Goal: Check status: Check status

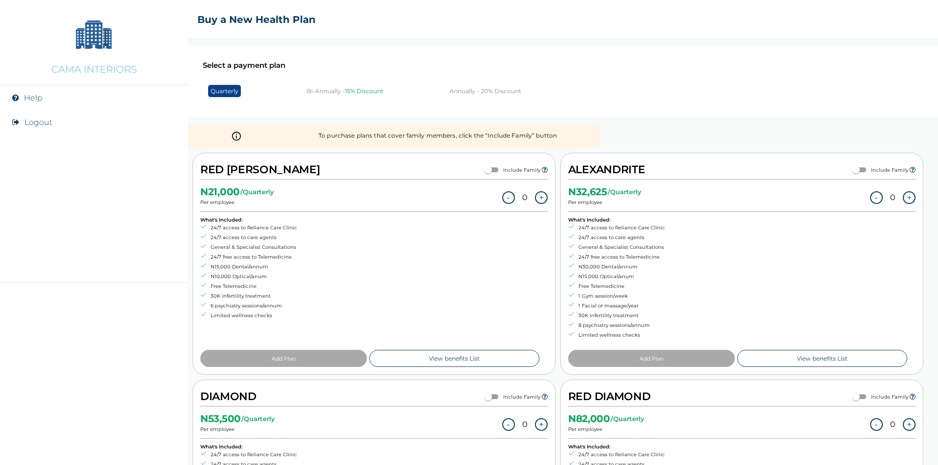
scroll to position [49, 0]
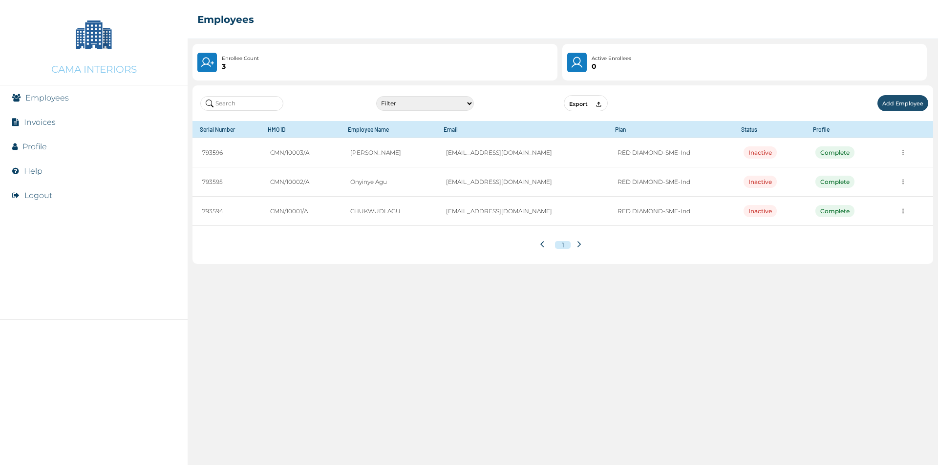
click at [34, 122] on link "Invoices" at bounding box center [40, 122] width 32 height 9
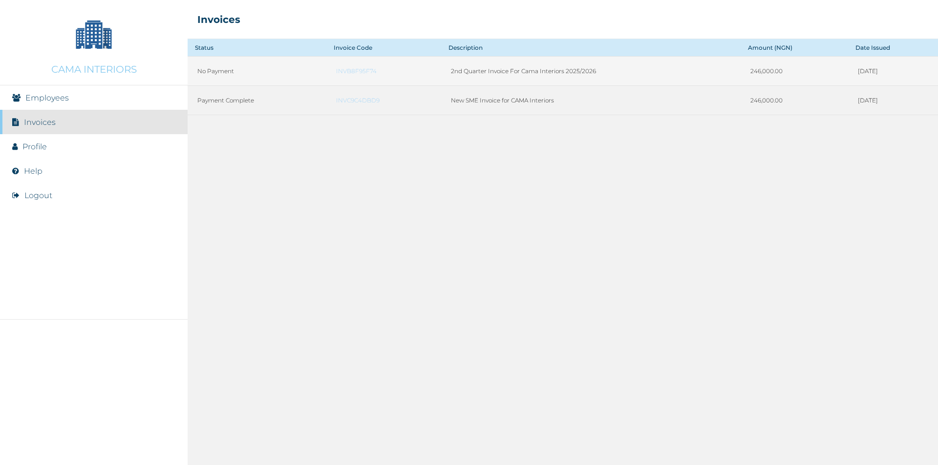
click at [338, 70] on link "INVB8F95F74" at bounding box center [383, 70] width 95 height 7
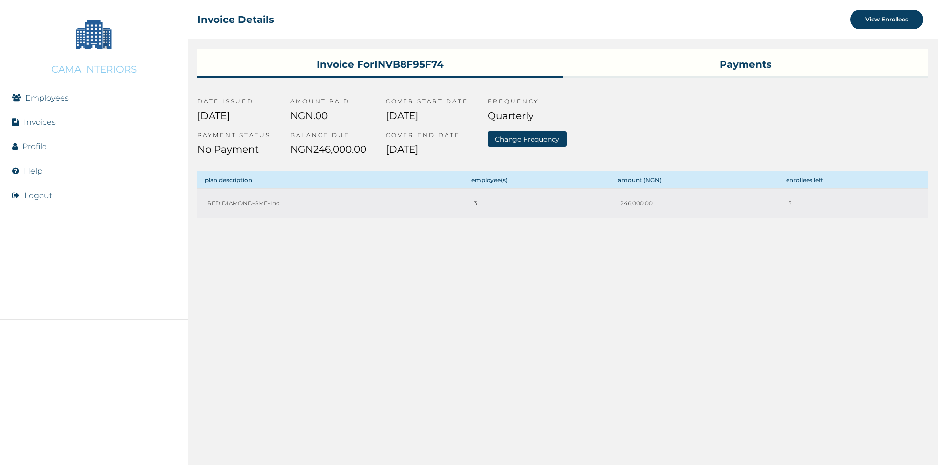
click at [738, 65] on h3 "Payments" at bounding box center [745, 62] width 365 height 27
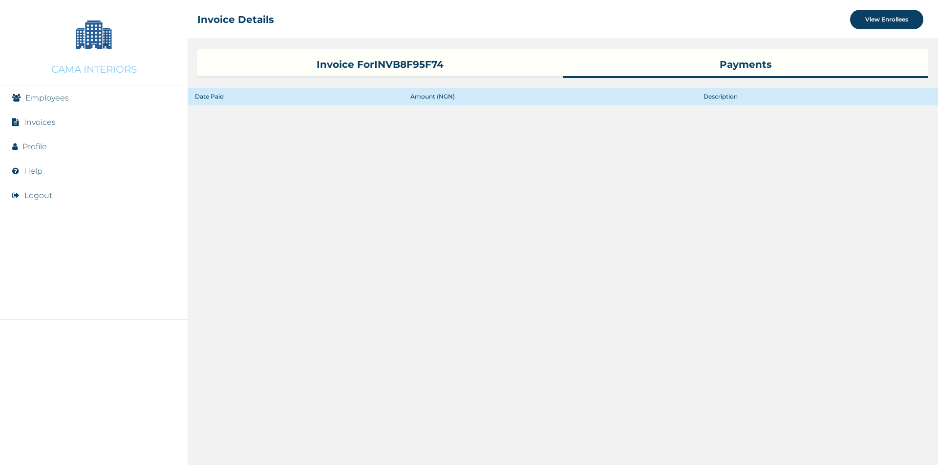
click at [209, 96] on th "Date Paid" at bounding box center [295, 97] width 215 height 18
click at [375, 65] on h3 "Invoice for INVB8F95F74" at bounding box center [379, 62] width 365 height 27
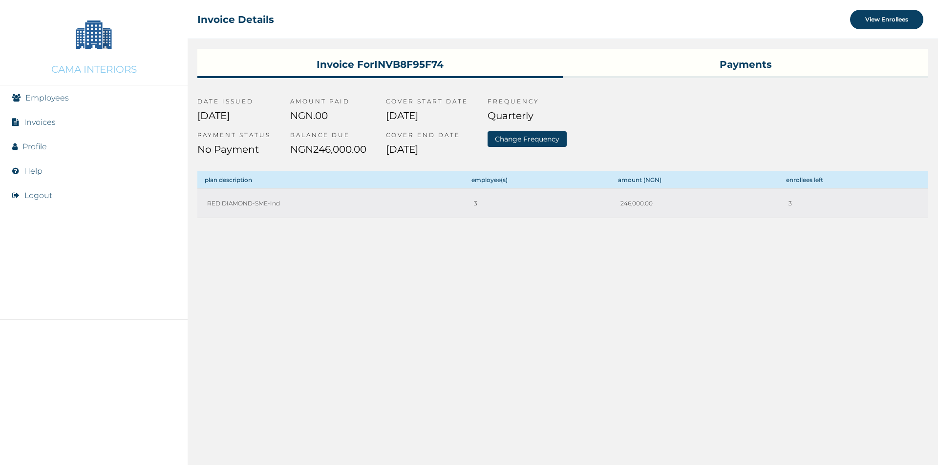
click at [44, 105] on li "Employees" at bounding box center [94, 97] width 188 height 24
click at [48, 99] on link "Employees" at bounding box center [46, 97] width 43 height 9
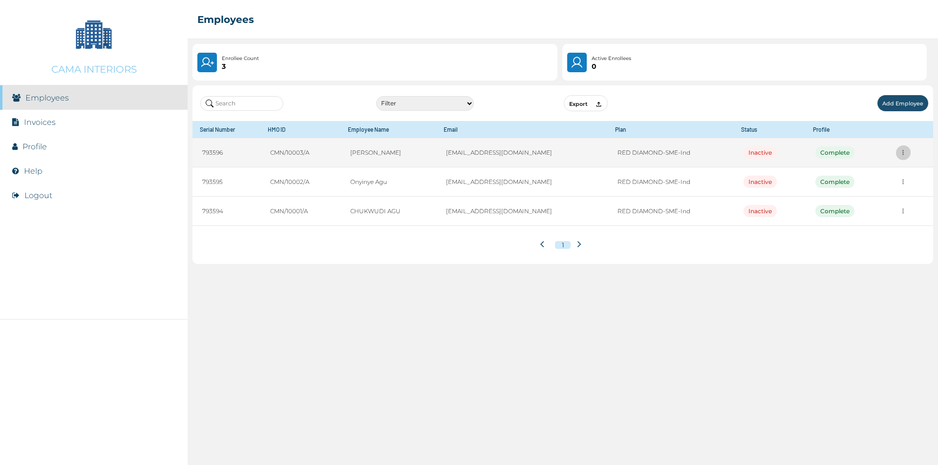
click at [903, 156] on button "more" at bounding box center [902, 152] width 15 height 15
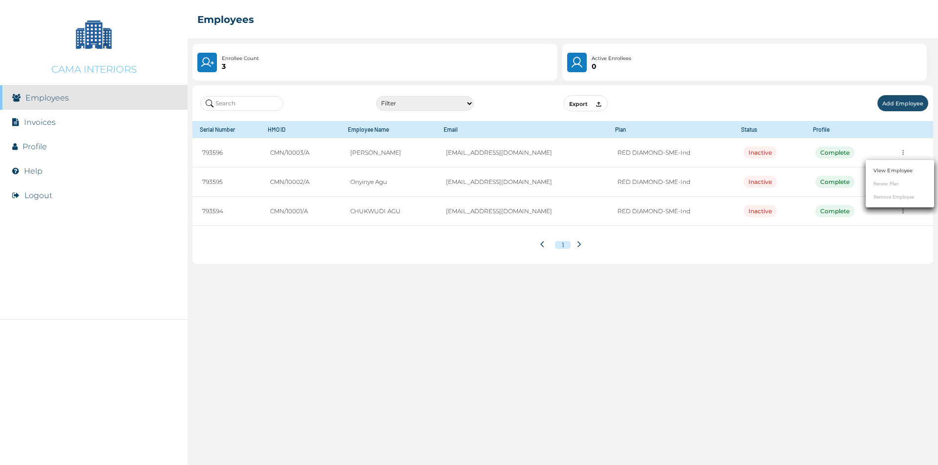
click at [421, 318] on div at bounding box center [469, 232] width 938 height 465
